Goal: Transaction & Acquisition: Register for event/course

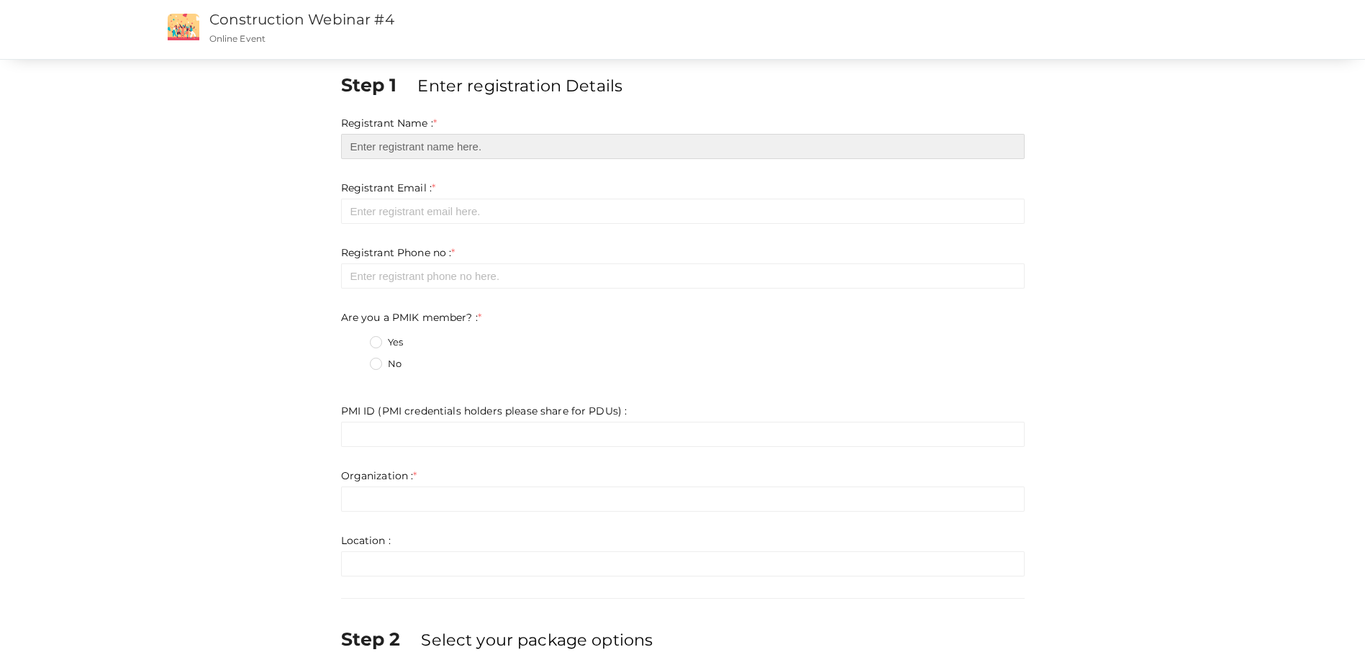
click at [430, 145] on input "text" at bounding box center [683, 146] width 684 height 25
type input "[PERSON_NAME]"
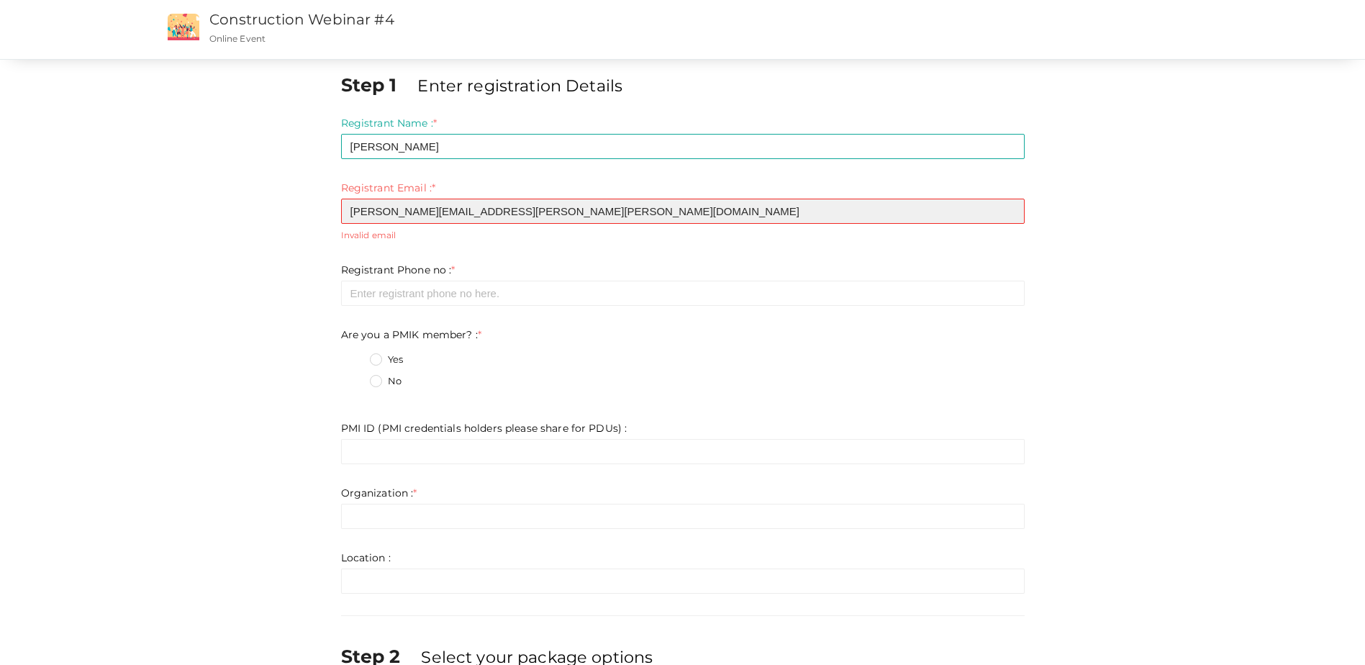
type input "[EMAIL_ADDRESS][DOMAIN_NAME]"
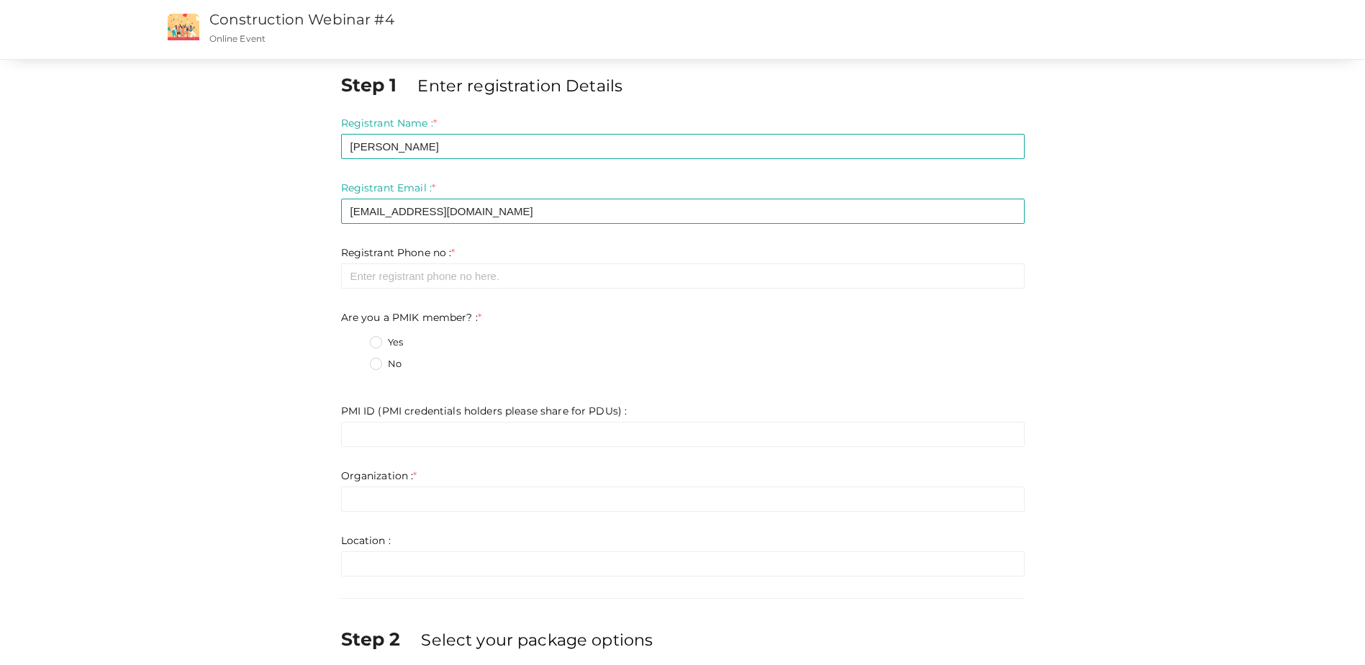
click at [424, 297] on form "Registrant Name : * [PERSON_NAME] Required. Invalid email Invalid phone number …" at bounding box center [683, 346] width 684 height 461
click at [427, 274] on input "number" at bounding box center [683, 275] width 684 height 25
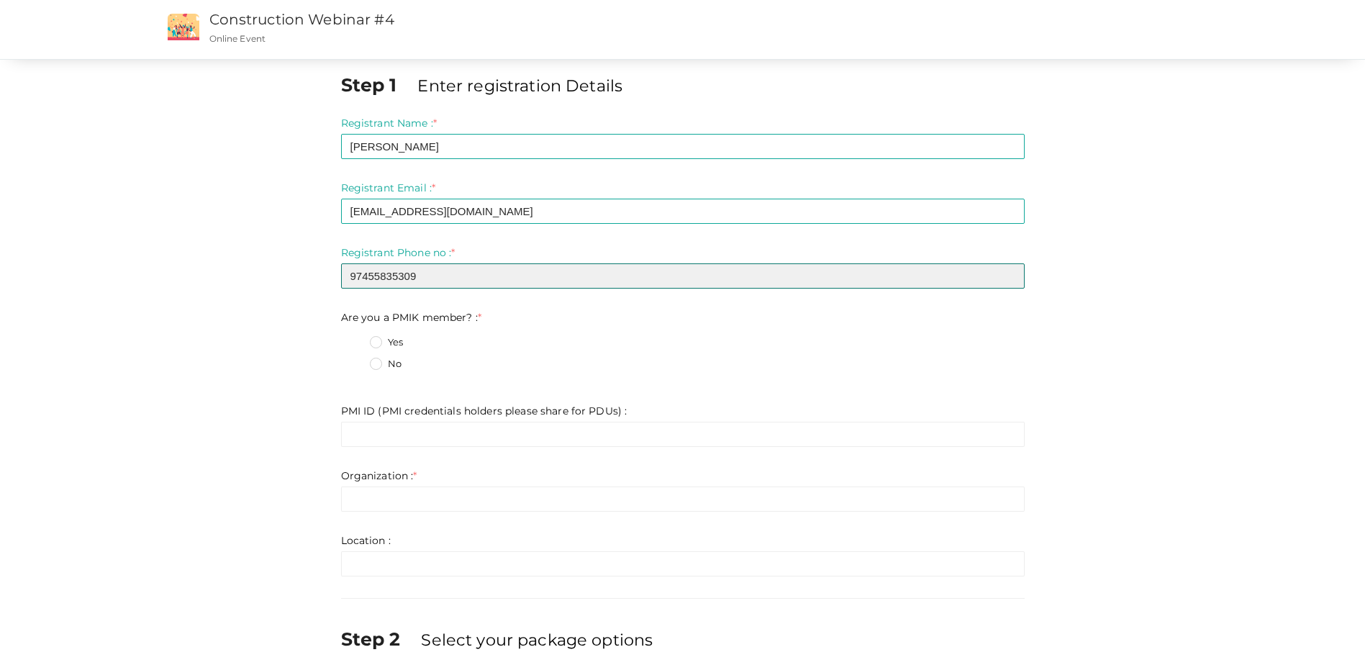
type input "97455835309"
click at [379, 368] on label "No" at bounding box center [386, 364] width 32 height 14
click at [356, 360] on member\?\+1 "No" at bounding box center [356, 360] width 0 height 0
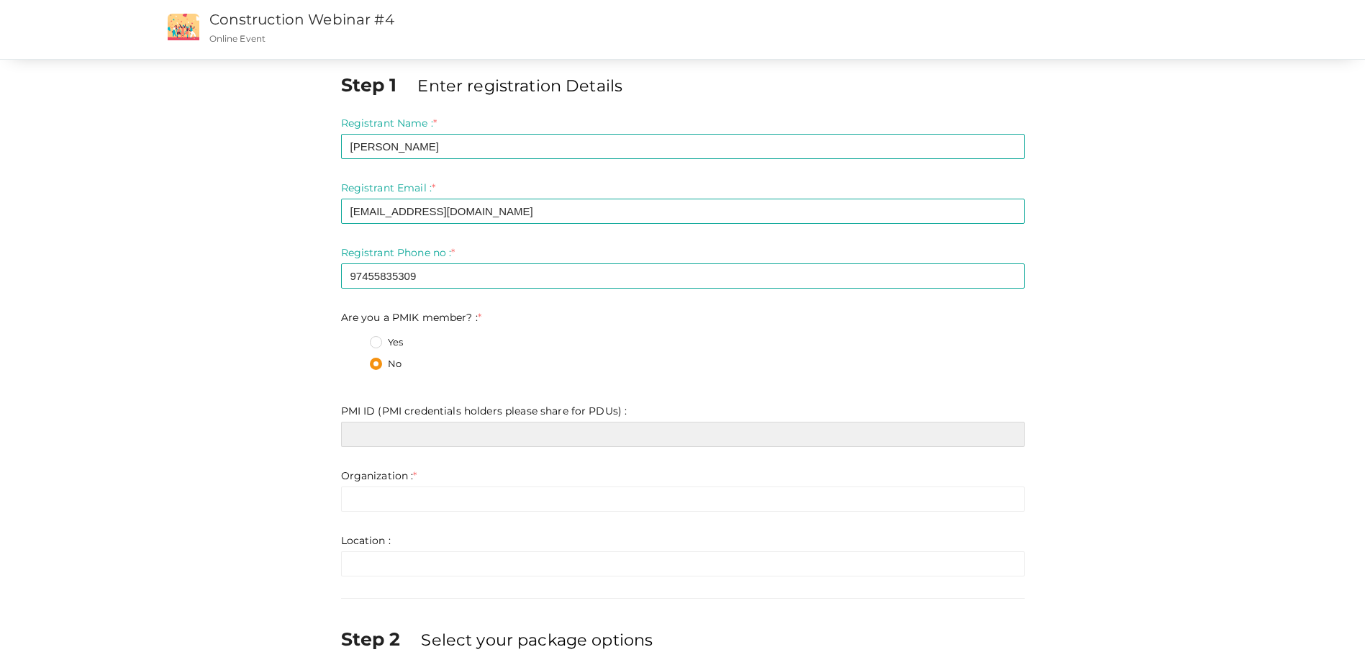
click at [389, 433] on input "text" at bounding box center [683, 434] width 684 height 25
click at [443, 440] on input "text" at bounding box center [683, 434] width 684 height 25
paste input "2682331"
type input "2682331"
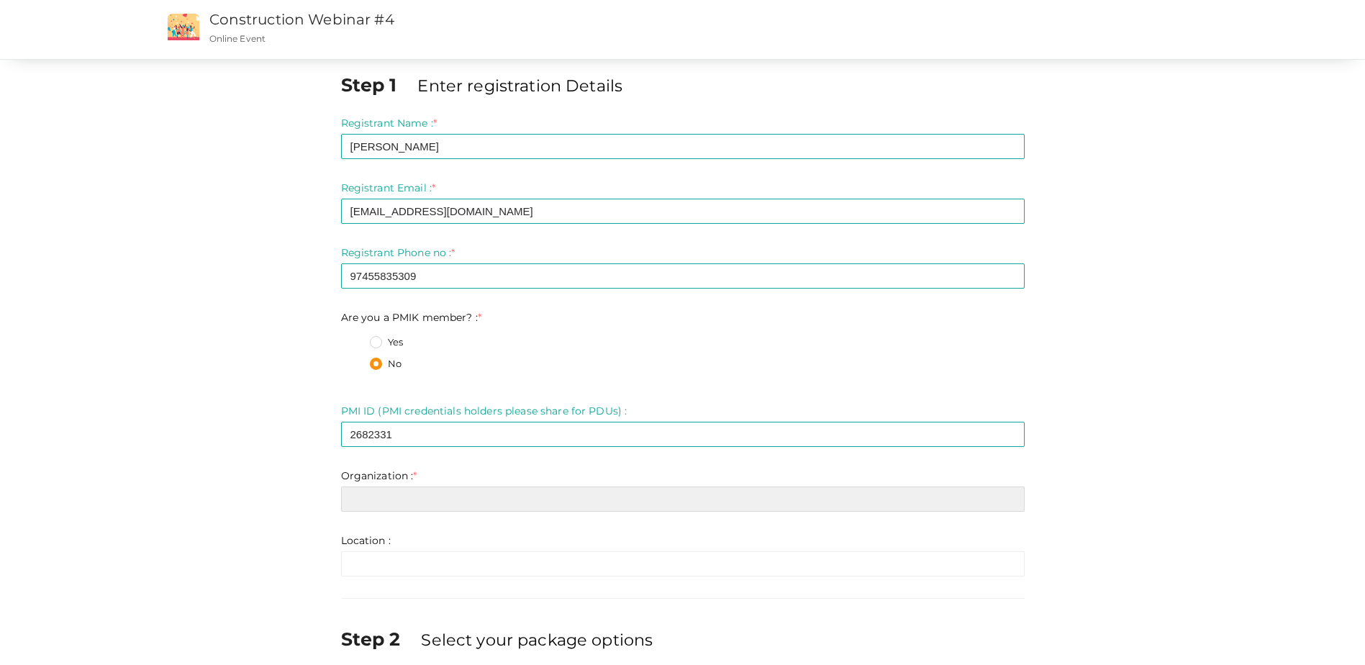
click at [457, 500] on input "text" at bounding box center [683, 498] width 684 height 25
click at [461, 498] on input "text" at bounding box center [683, 498] width 684 height 25
type input "KEO International Consultants"
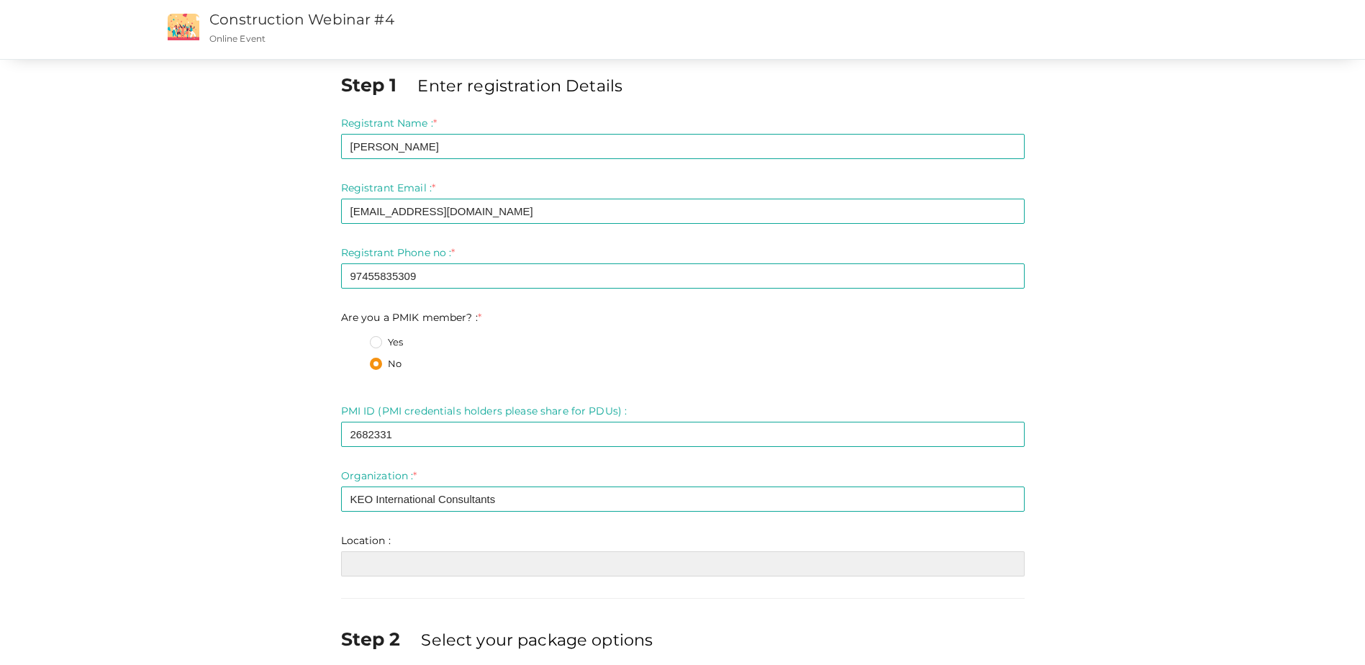
click at [487, 569] on input "text" at bounding box center [683, 563] width 684 height 25
type input "[GEOGRAPHIC_DATA]"
click at [1201, 524] on div "Step 1 Enter registration Details Registrant Name : * [PERSON_NAME] Required. I…" at bounding box center [682, 416] width 1079 height 689
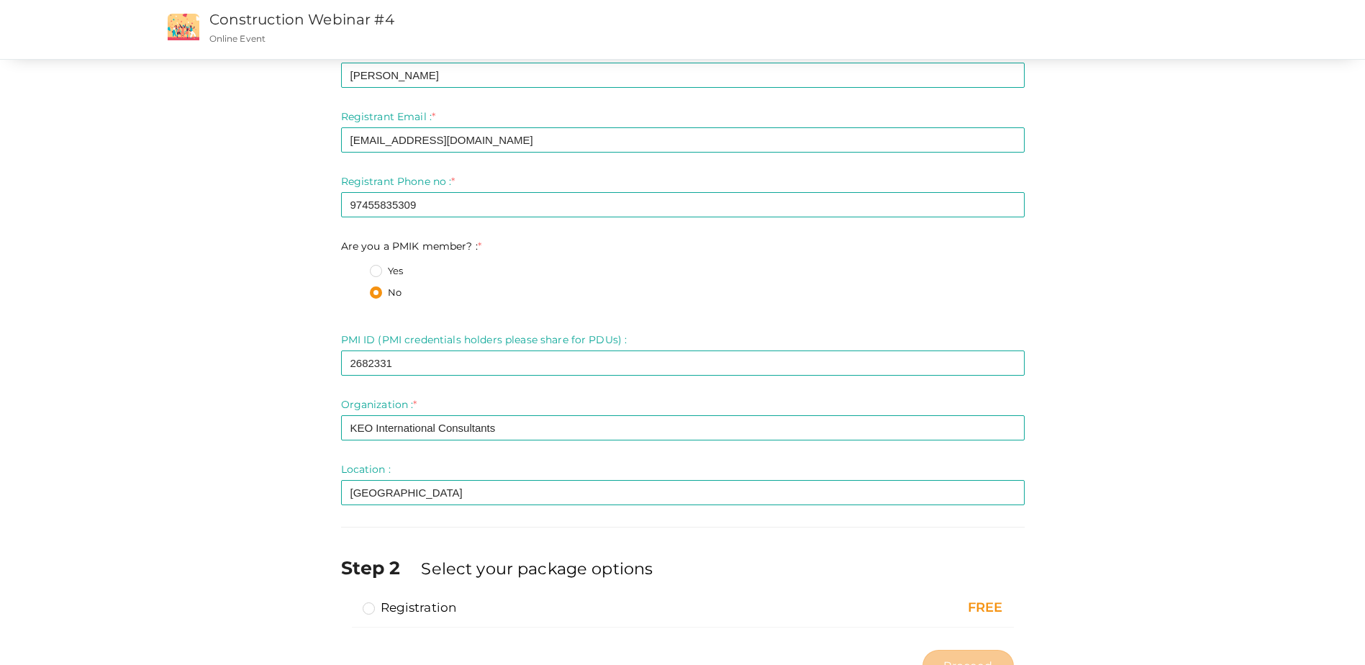
scroll to position [132, 0]
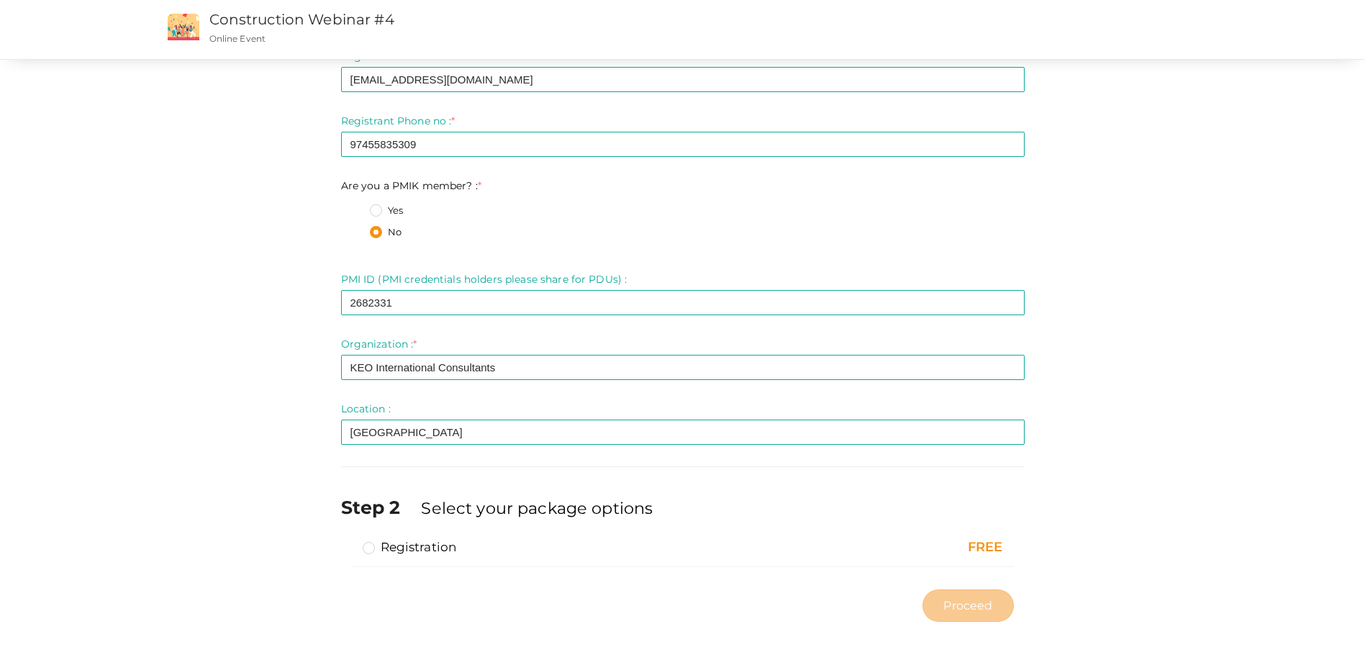
click at [372, 550] on label "Registration" at bounding box center [410, 546] width 94 height 17
click at [348, 541] on input "Registration" at bounding box center [348, 541] width 0 height 0
click at [969, 604] on span "Proceed" at bounding box center [967, 605] width 49 height 17
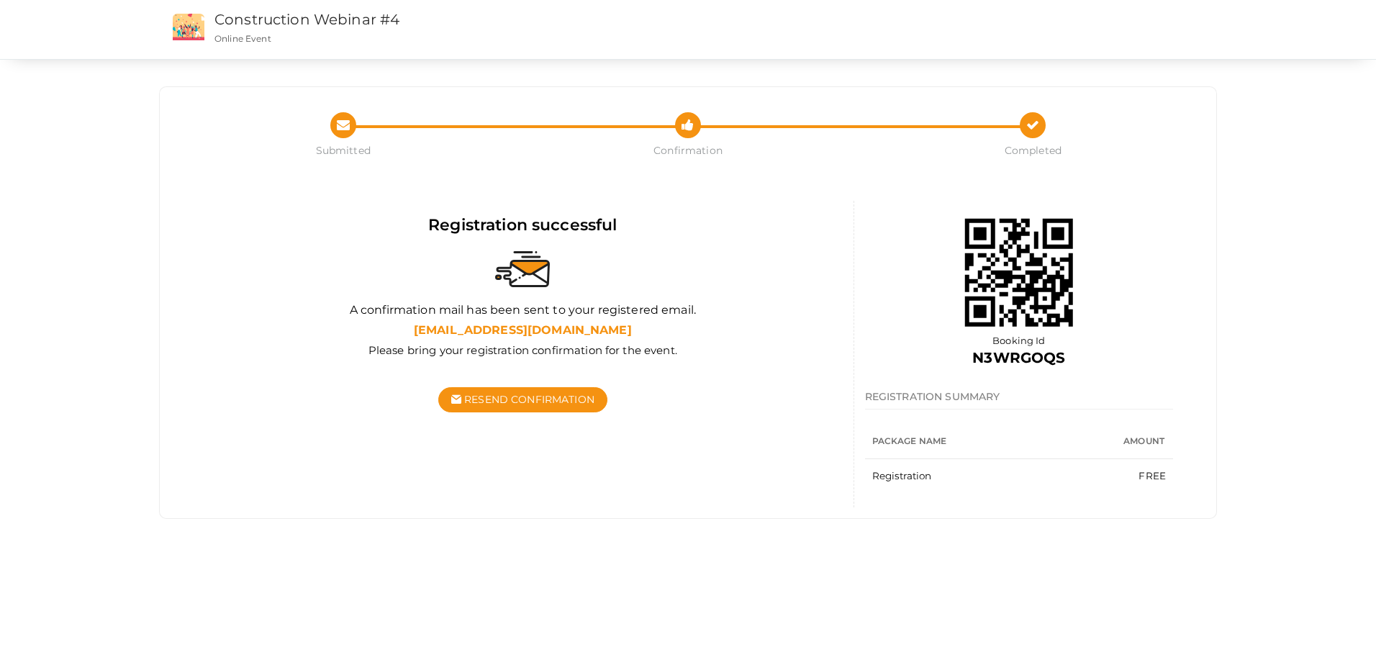
drag, startPoint x: 1230, startPoint y: 327, endPoint x: 1083, endPoint y: 148, distance: 231.6
click at [1230, 327] on div "Submitted Confirmation Completed Submitted Confirmation Payment Completed Regis…" at bounding box center [688, 277] width 1376 height 555
